Goal: Communication & Community: Participate in discussion

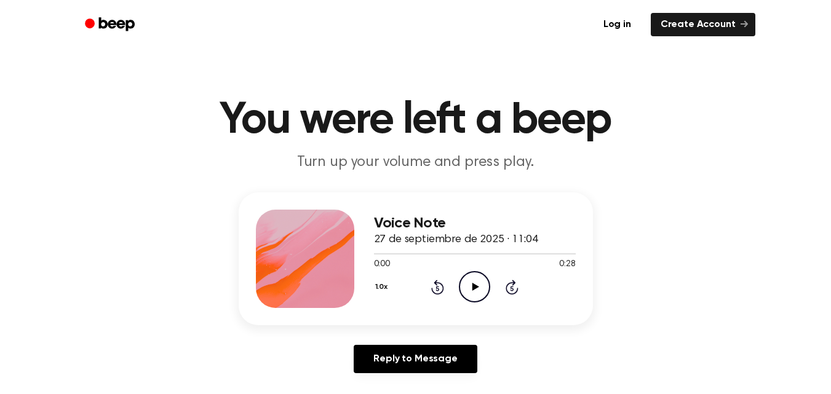
click at [478, 282] on icon "Play Audio" at bounding box center [474, 286] width 31 height 31
click at [478, 282] on icon "Pause Audio" at bounding box center [474, 286] width 31 height 31
click at [478, 282] on icon "Play Audio" at bounding box center [474, 286] width 31 height 31
click at [439, 290] on icon "Rewind 5 seconds" at bounding box center [437, 287] width 14 height 16
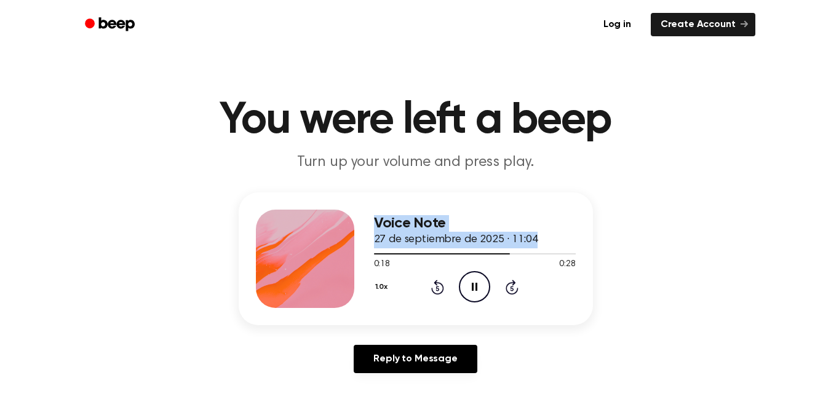
drag, startPoint x: 499, startPoint y: 256, endPoint x: 362, endPoint y: 247, distance: 136.8
click at [362, 247] on div "Voice Note 27 de septiembre de 2025 · 11:04 0:18 0:28 Your browser does not sup…" at bounding box center [416, 258] width 354 height 133
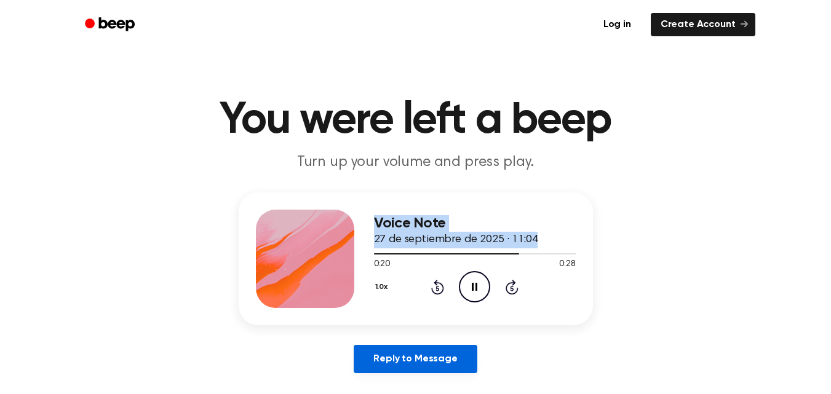
click at [427, 366] on link "Reply to Message" at bounding box center [415, 359] width 123 height 28
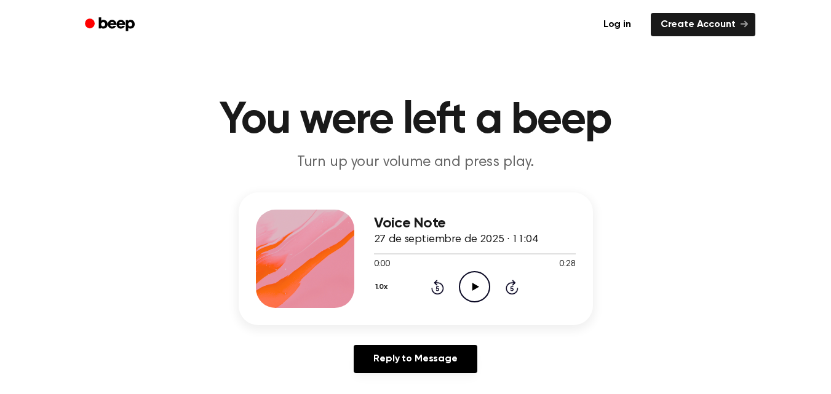
click at [470, 280] on icon "Play Audio" at bounding box center [474, 286] width 31 height 31
click at [471, 280] on icon "Play Audio" at bounding box center [474, 286] width 31 height 31
